Goal: Task Accomplishment & Management: Complete application form

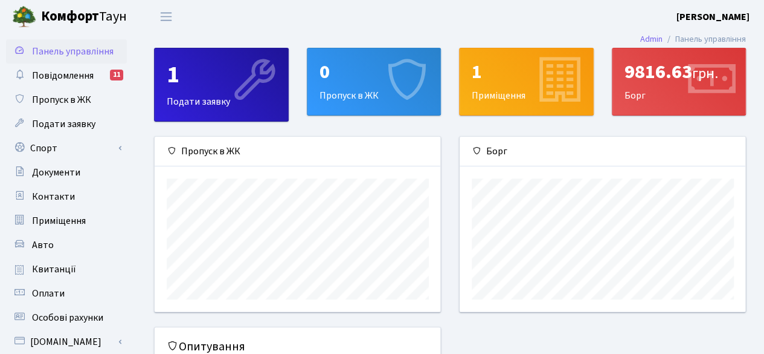
scroll to position [174, 286]
click at [361, 78] on div "0" at bounding box center [374, 71] width 109 height 23
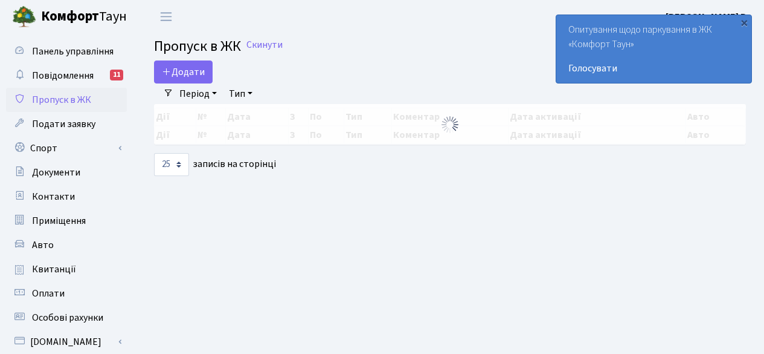
select select "25"
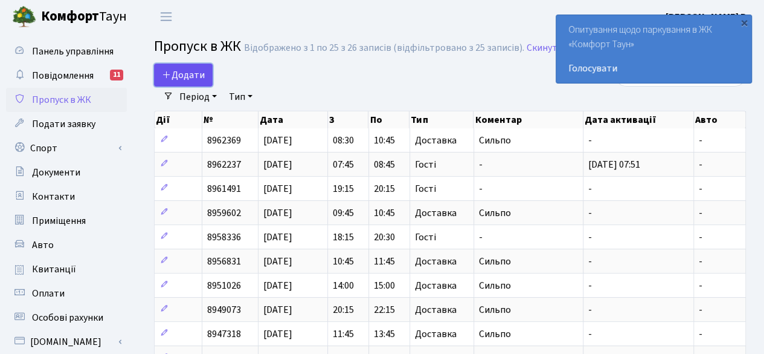
click at [195, 68] on span "Додати" at bounding box center [183, 74] width 43 height 13
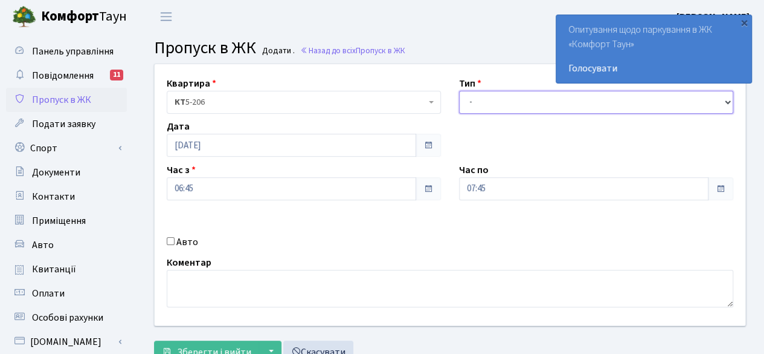
click at [572, 94] on select "- Доставка Таксі Гості Сервіс" at bounding box center [596, 102] width 274 height 23
select select "3"
click at [459, 91] on select "- Доставка Таксі Гості Сервіс" at bounding box center [596, 102] width 274 height 23
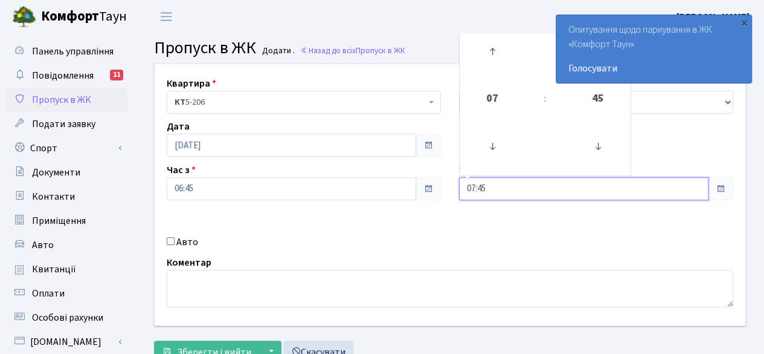
click at [557, 185] on input "07:45" at bounding box center [584, 188] width 250 height 23
click at [494, 60] on icon at bounding box center [492, 51] width 33 height 33
type input "08:45"
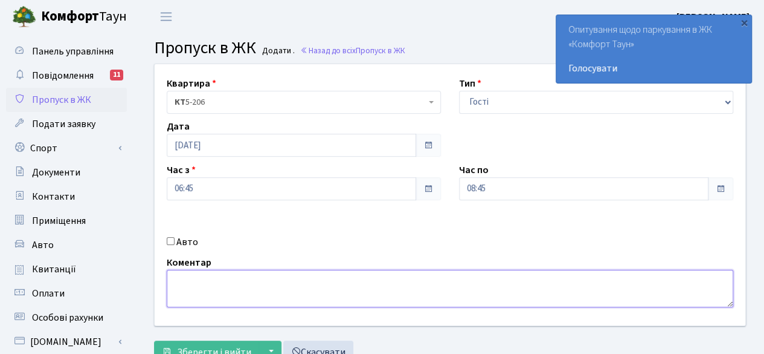
click at [418, 279] on textarea at bounding box center [450, 288] width 567 height 37
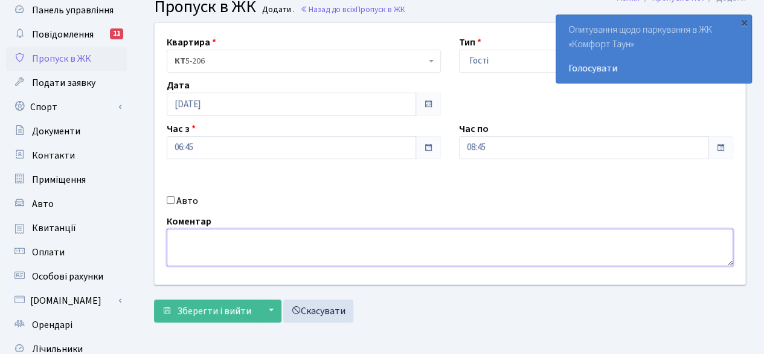
scroll to position [60, 0]
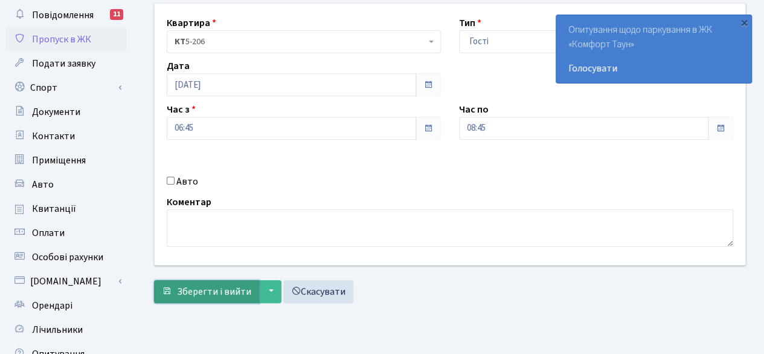
click at [212, 285] on span "Зберегти і вийти" at bounding box center [214, 291] width 74 height 13
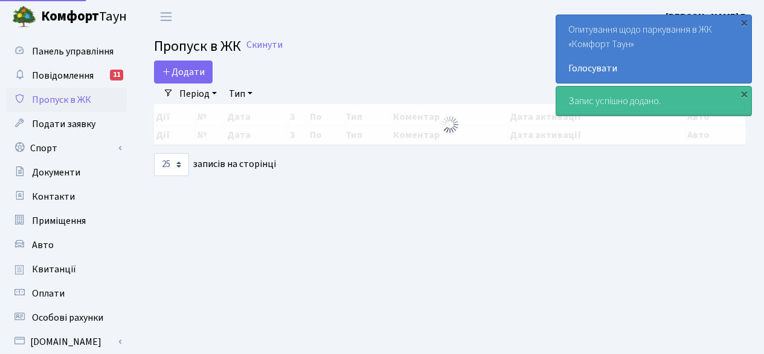
select select "25"
